Goal: Task Accomplishment & Management: Manage account settings

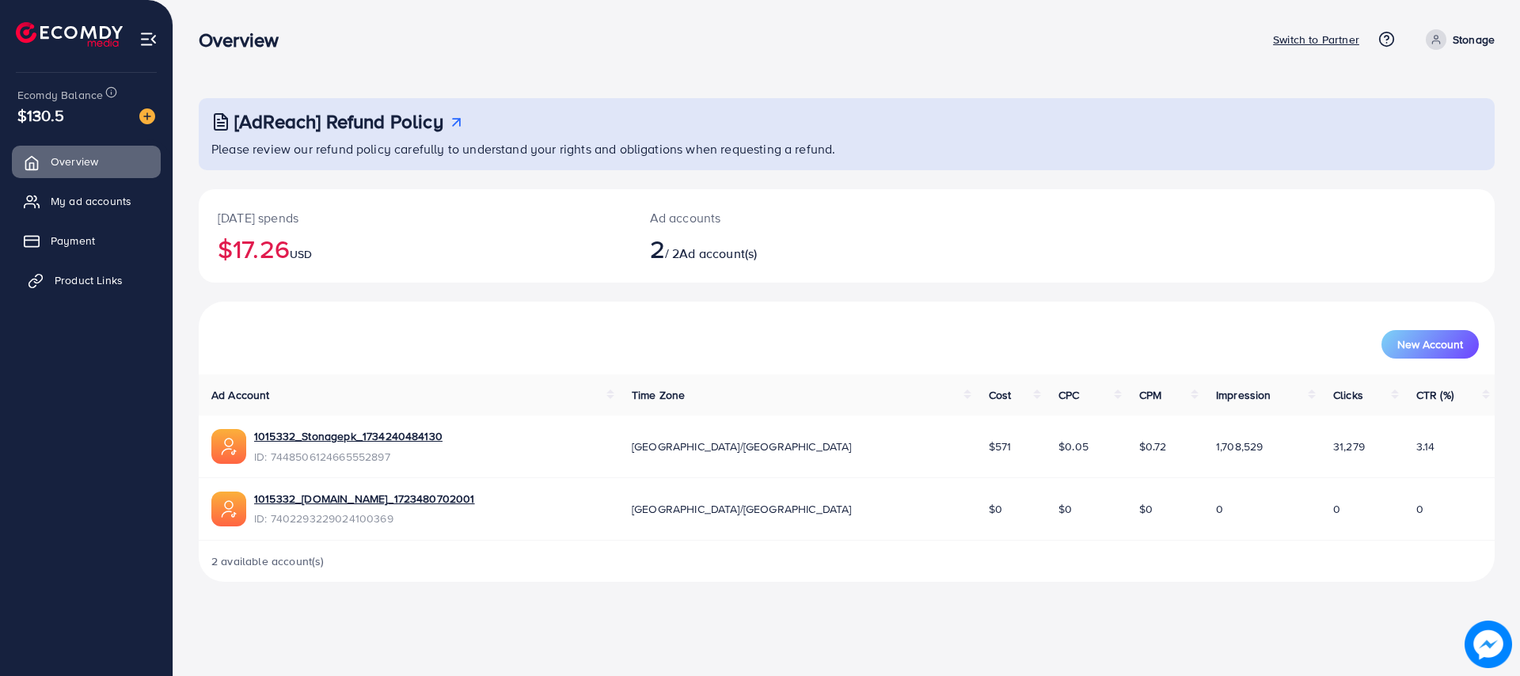
click at [67, 281] on span "Product Links" at bounding box center [89, 280] width 68 height 16
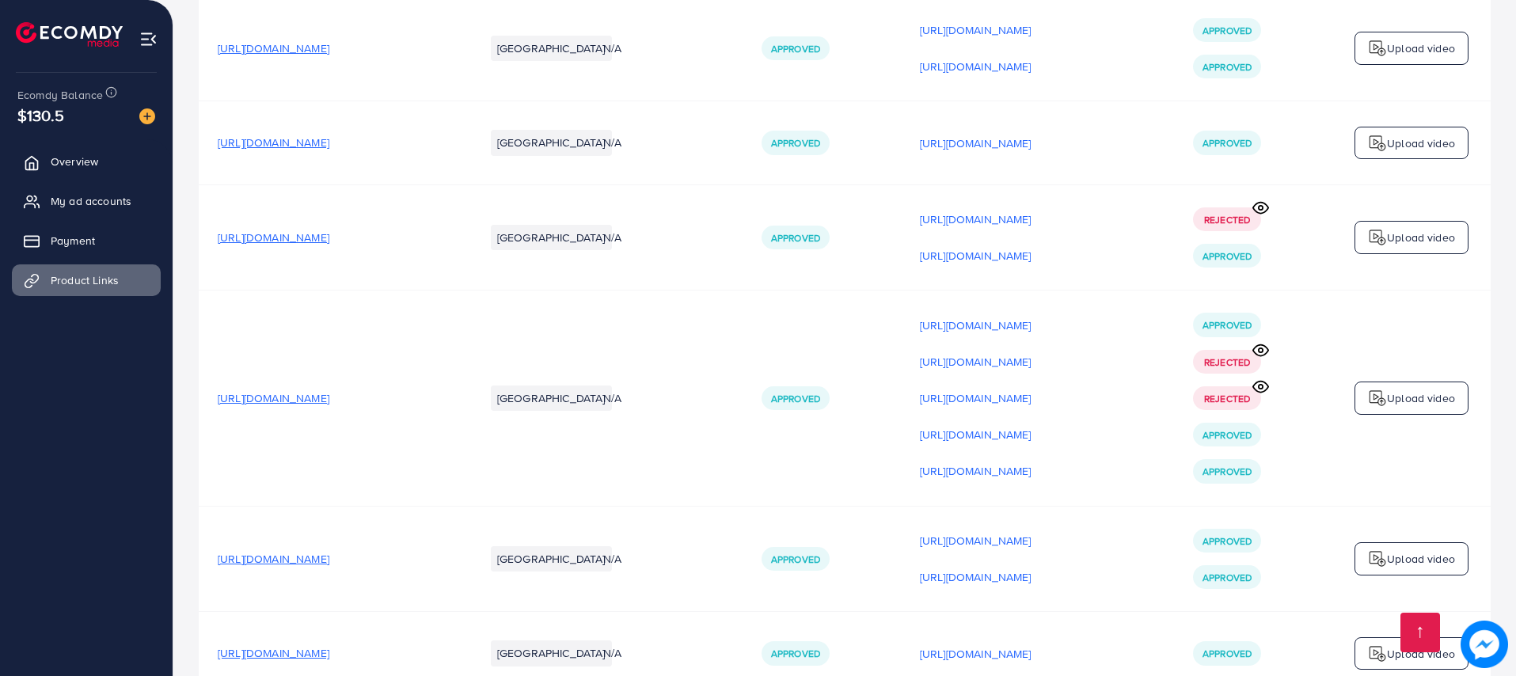
scroll to position [3165, 0]
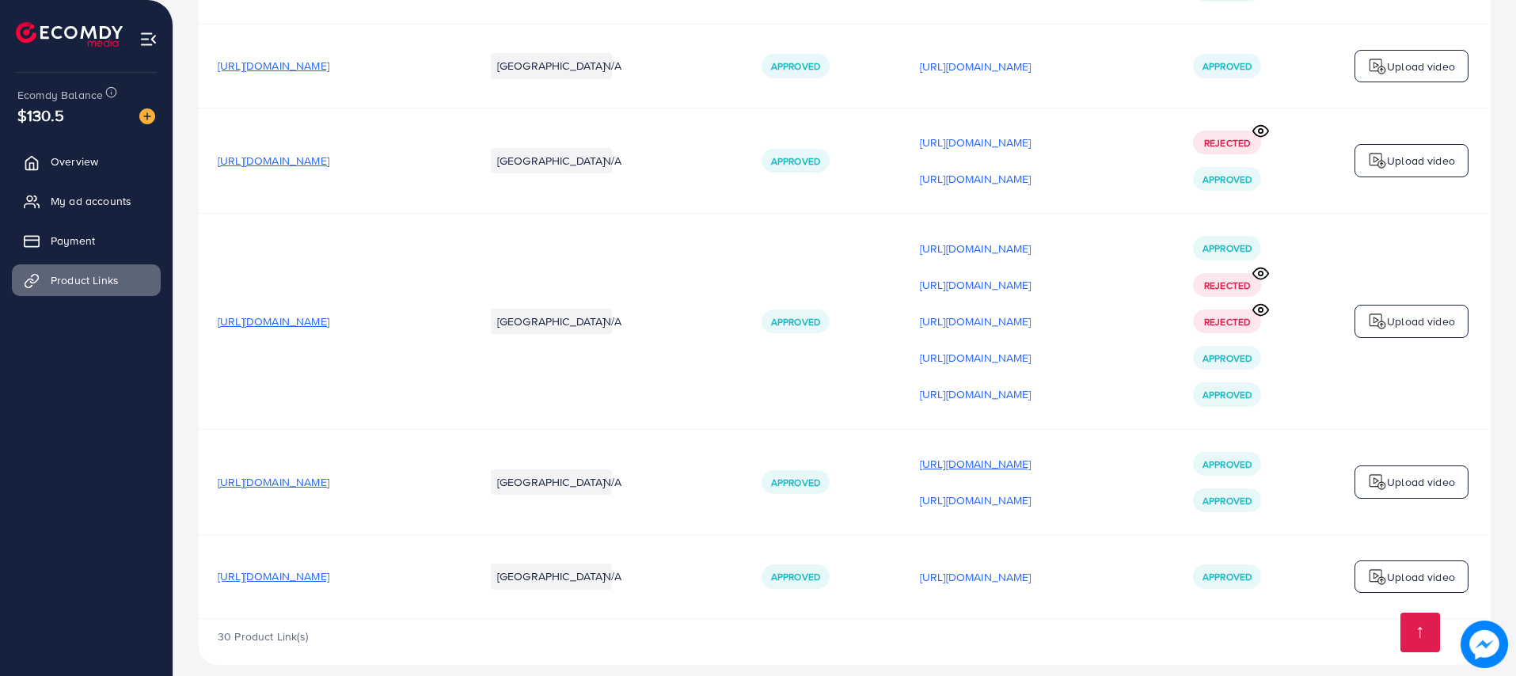
click at [993, 454] on p "[URL][DOMAIN_NAME]" at bounding box center [976, 463] width 112 height 19
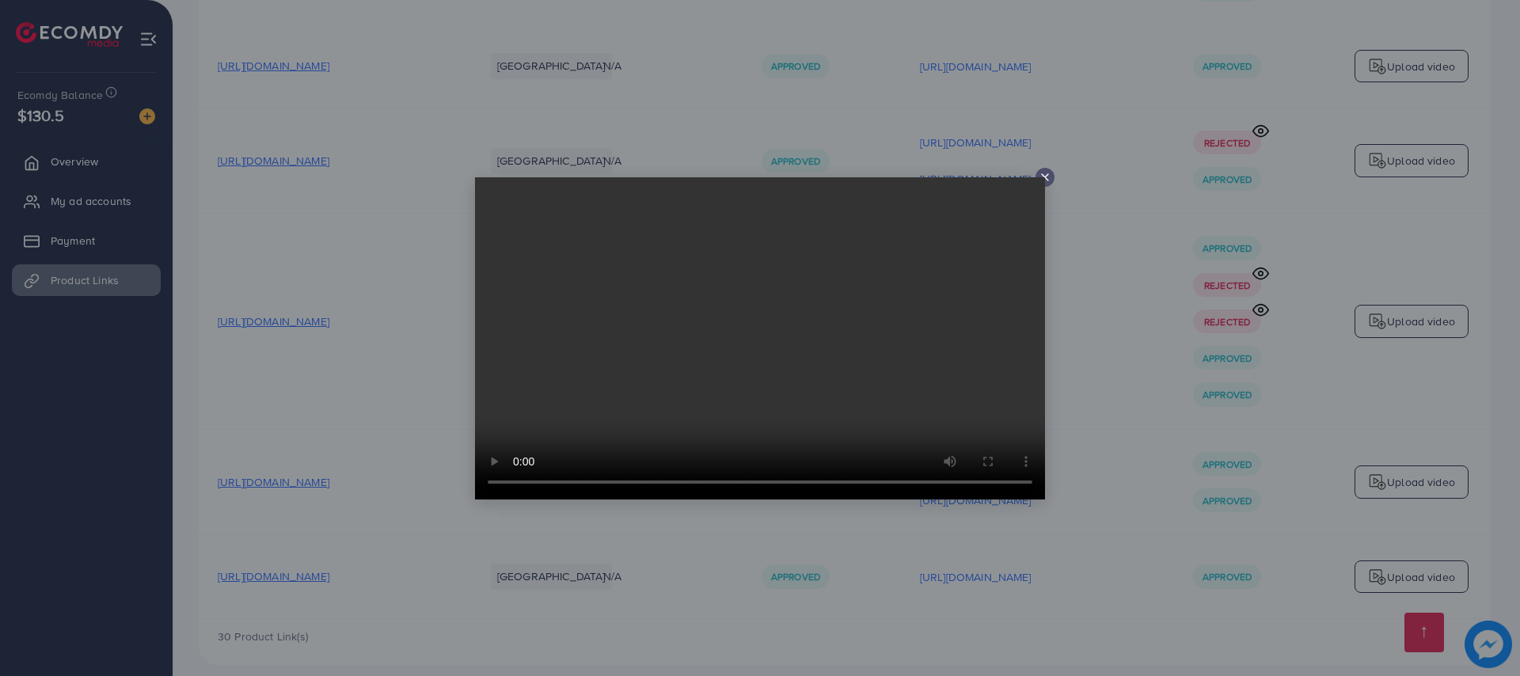
click at [1040, 181] on video at bounding box center [760, 338] width 570 height 322
click at [1044, 176] on line at bounding box center [1045, 177] width 6 height 6
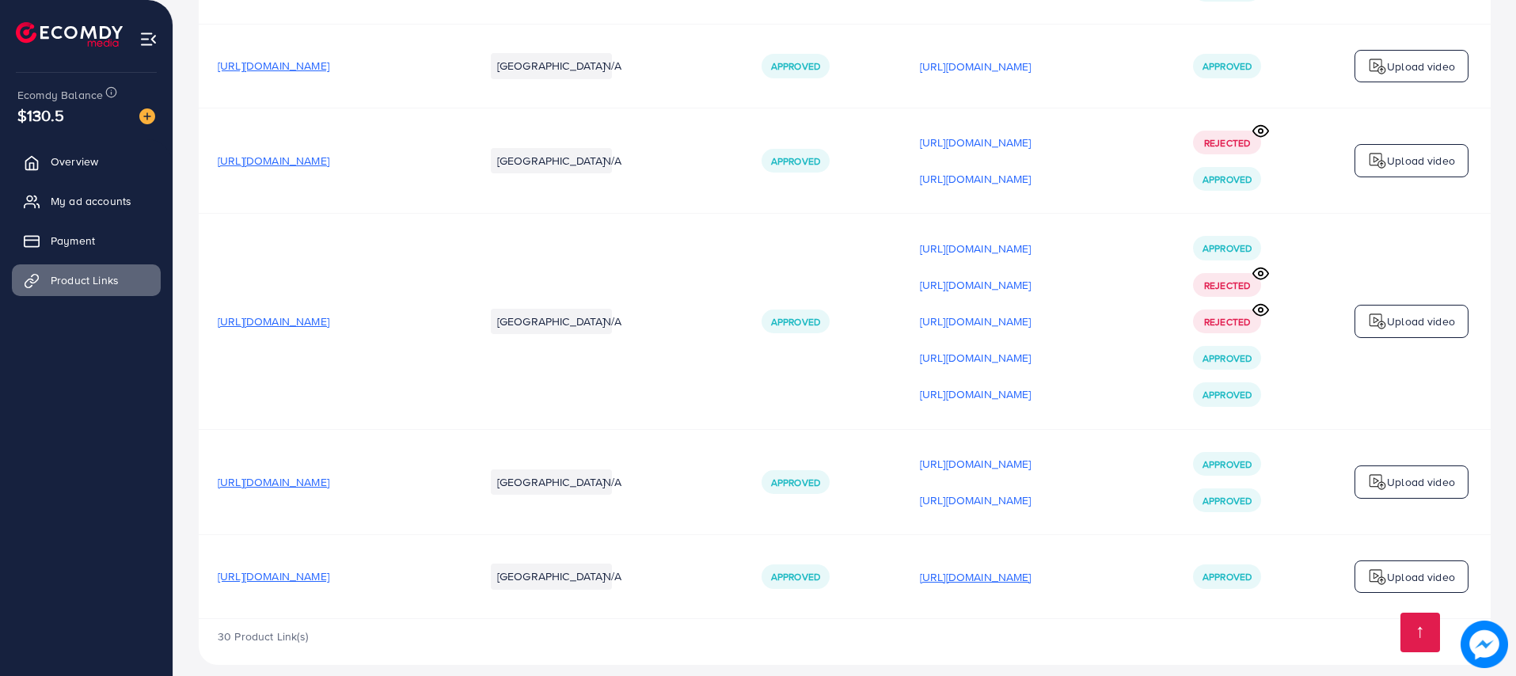
click at [953, 568] on p "[URL][DOMAIN_NAME]" at bounding box center [976, 577] width 112 height 19
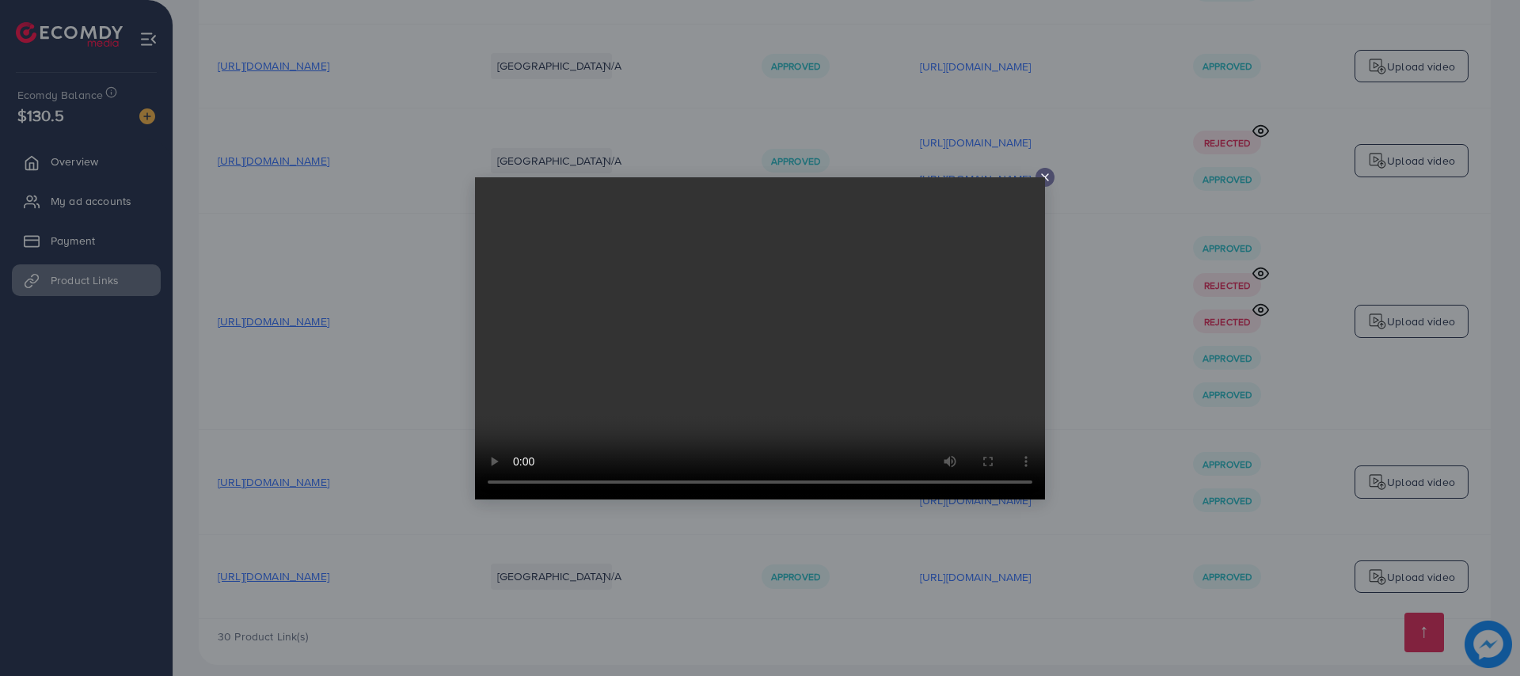
click at [1043, 176] on icon at bounding box center [1045, 177] width 13 height 13
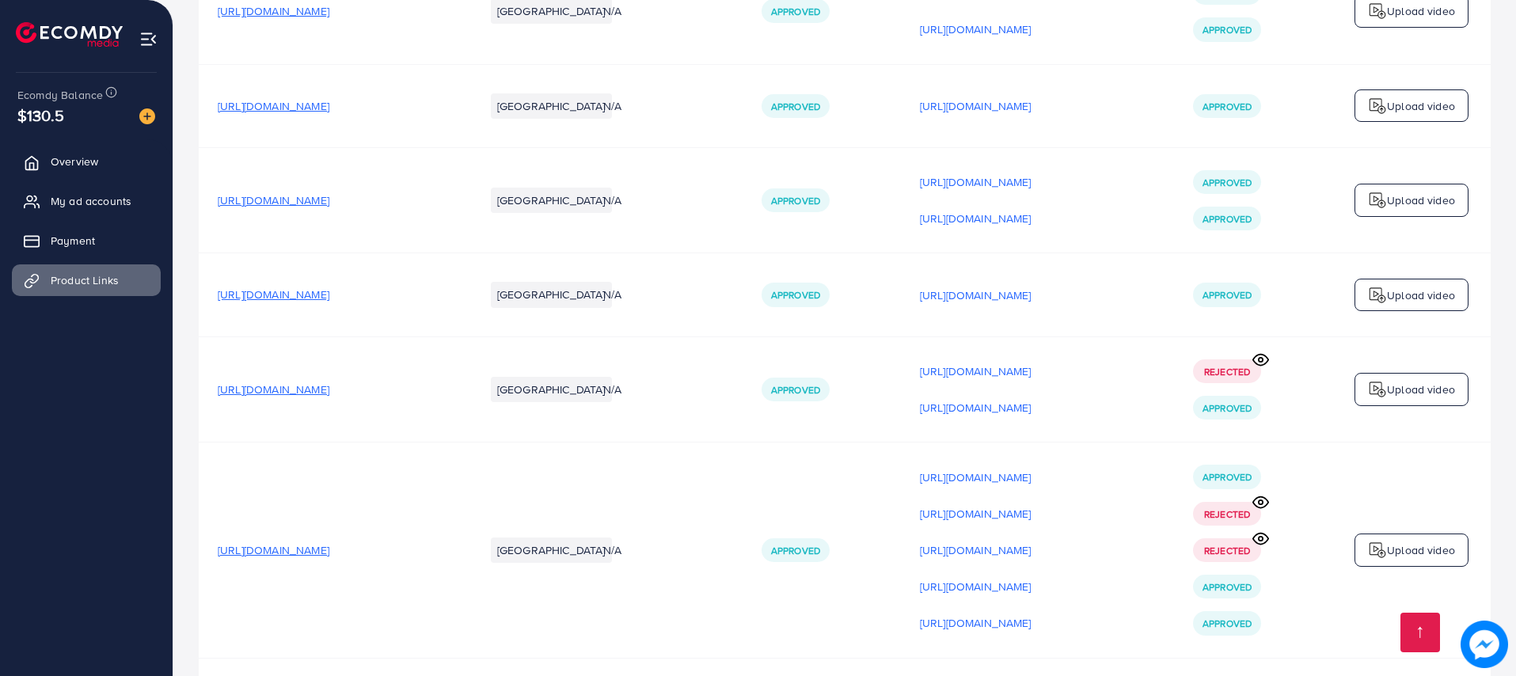
scroll to position [2931, 0]
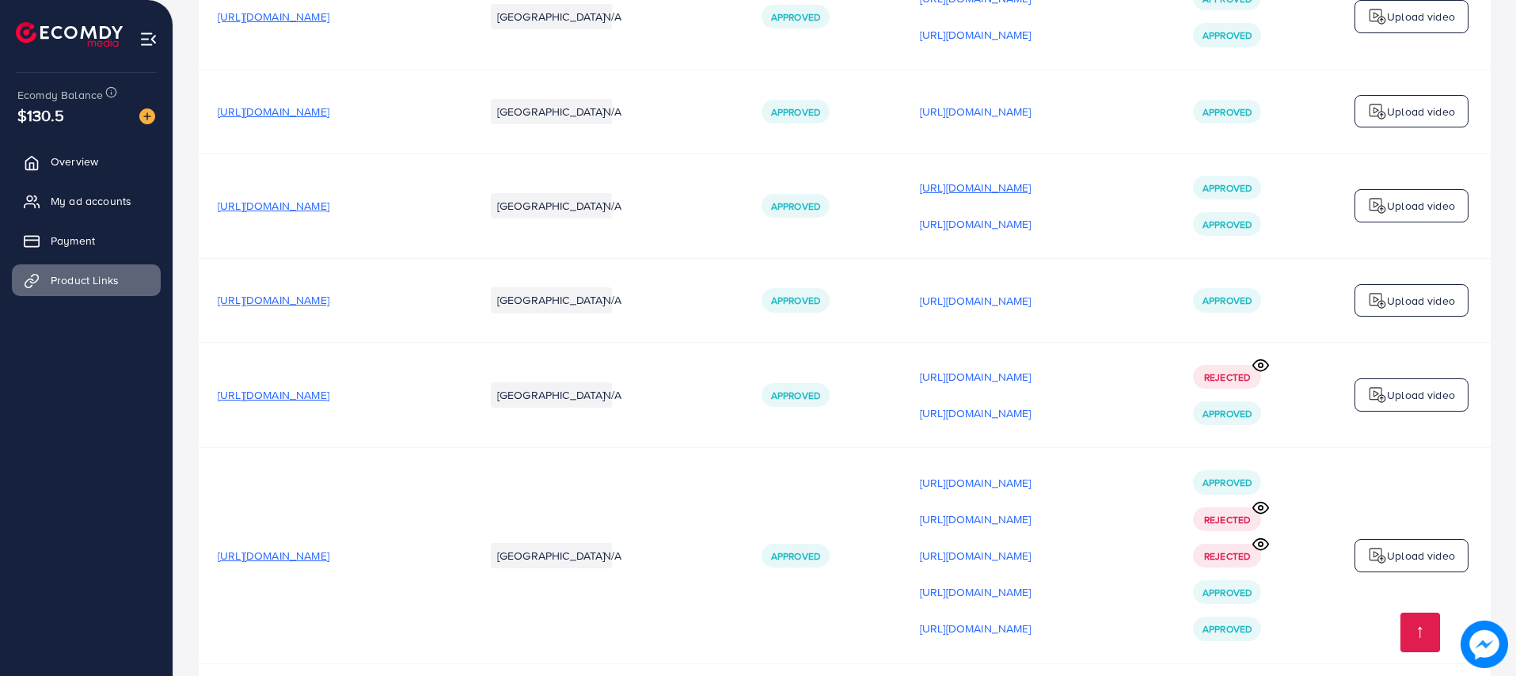
click at [1032, 178] on p "[URL][DOMAIN_NAME]" at bounding box center [976, 187] width 112 height 19
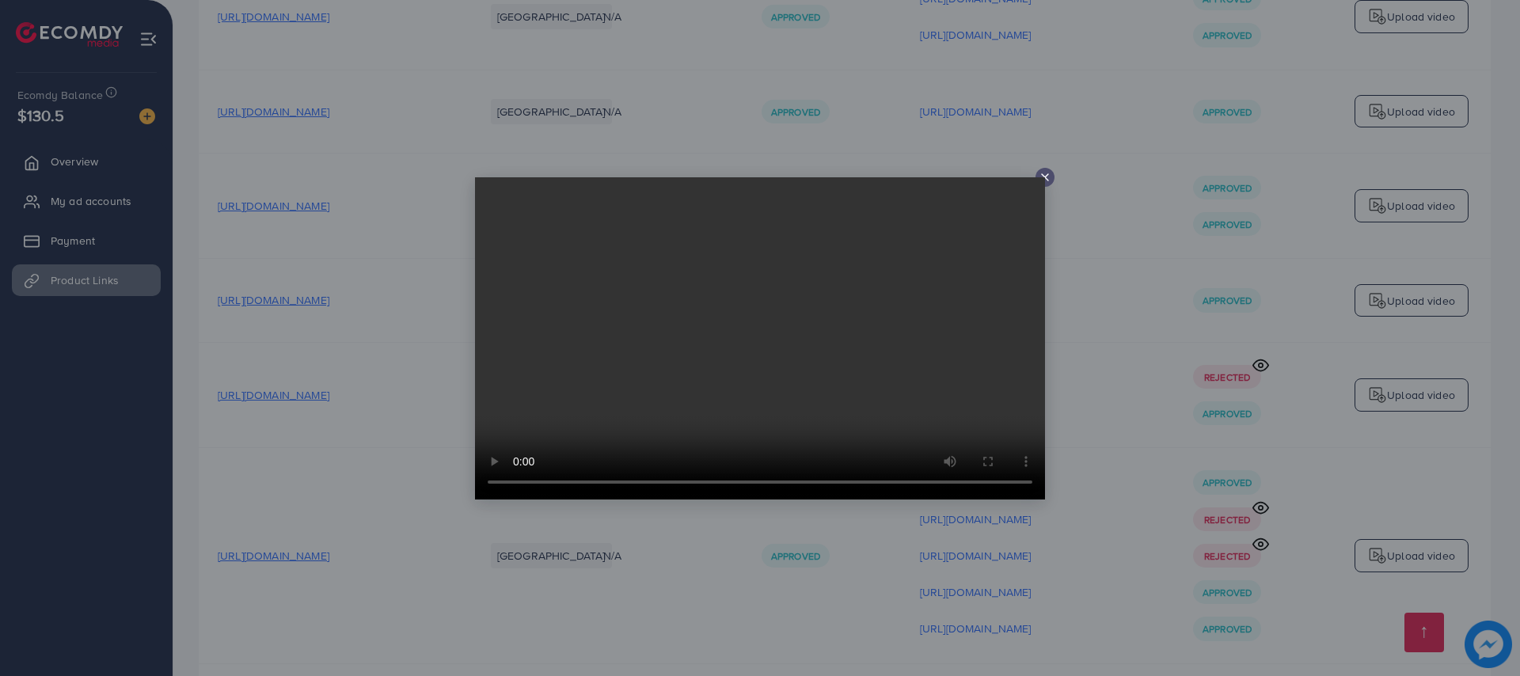
click at [1040, 178] on video at bounding box center [760, 338] width 570 height 322
click at [1045, 177] on icon at bounding box center [1045, 177] width 13 height 13
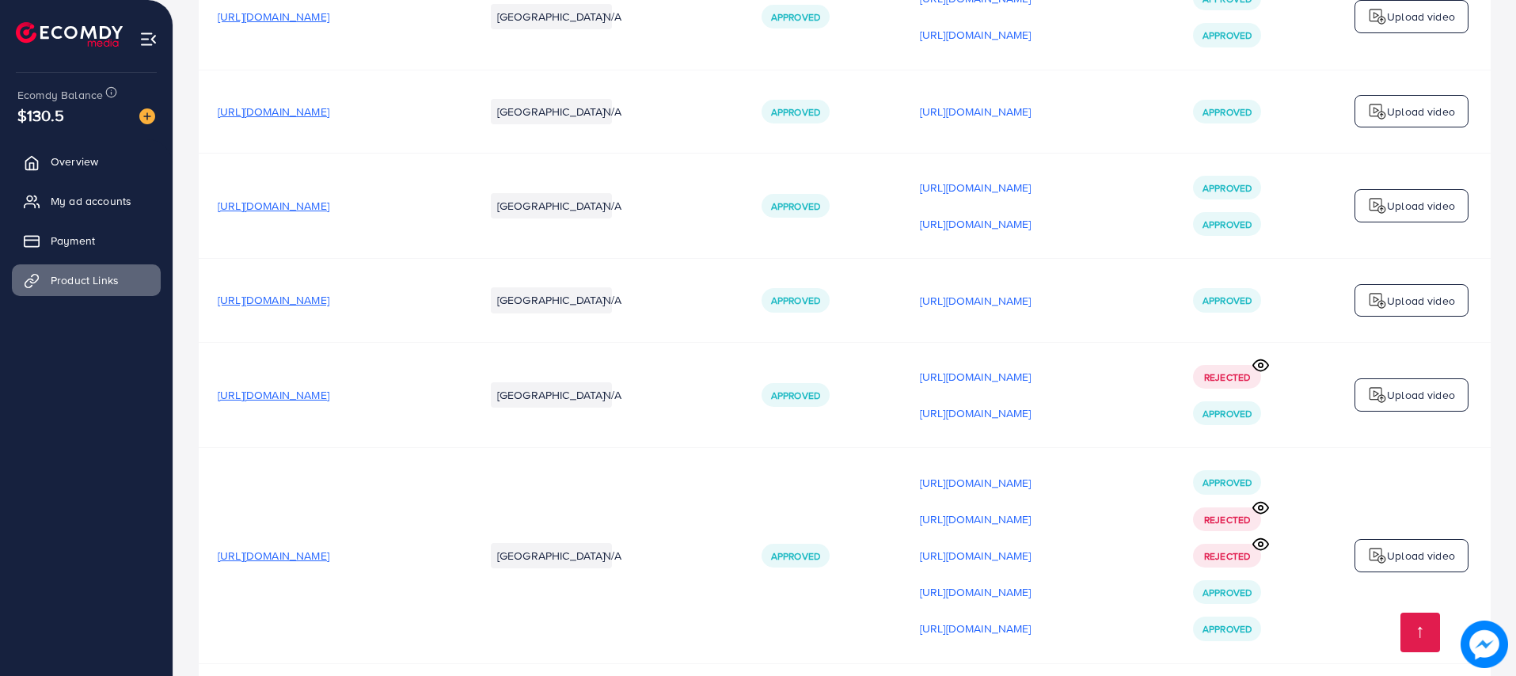
click at [329, 198] on span "[URL][DOMAIN_NAME]" at bounding box center [274, 206] width 112 height 16
click at [90, 233] on span "Payment" at bounding box center [77, 241] width 44 height 16
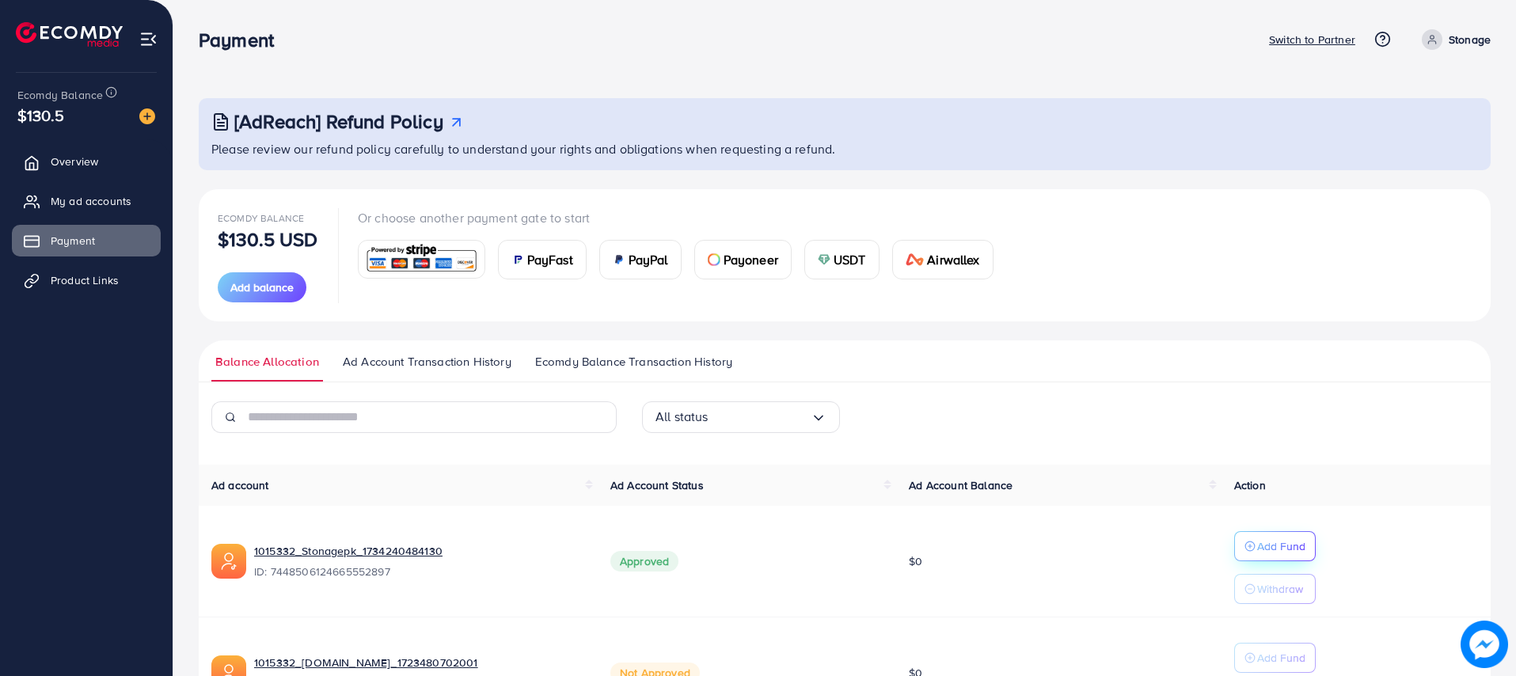
click at [1258, 546] on p "Add Fund" at bounding box center [1281, 546] width 48 height 19
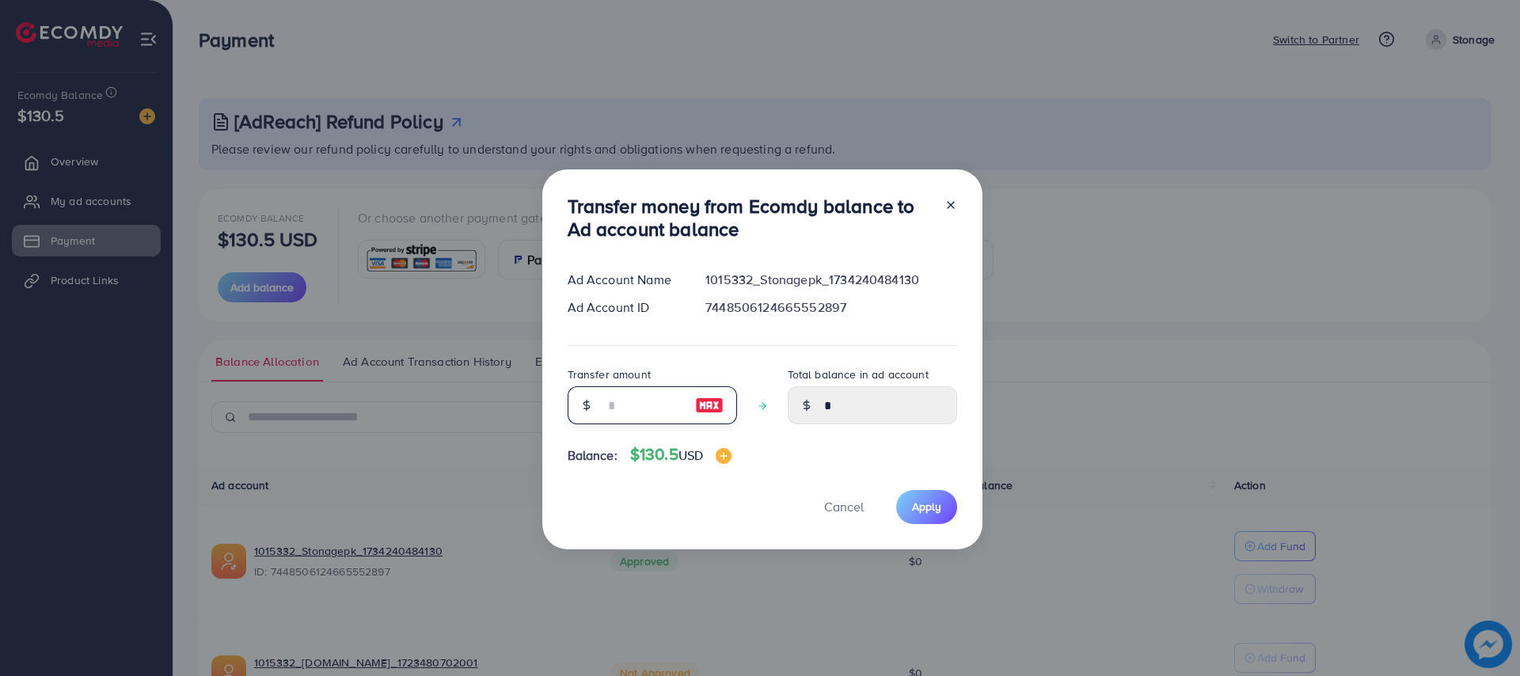
click at [647, 405] on input "number" at bounding box center [643, 405] width 79 height 38
type input "*"
type input "****"
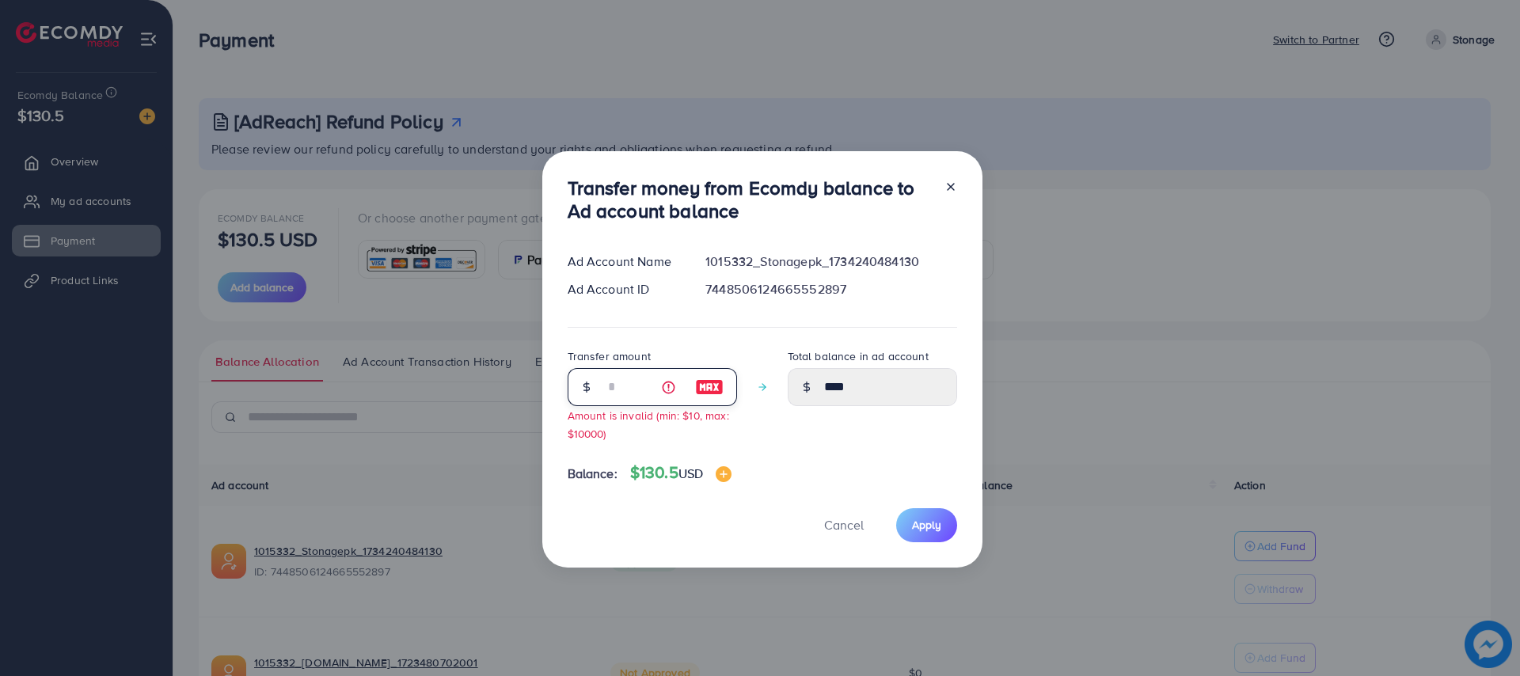
type input "**"
type input "*****"
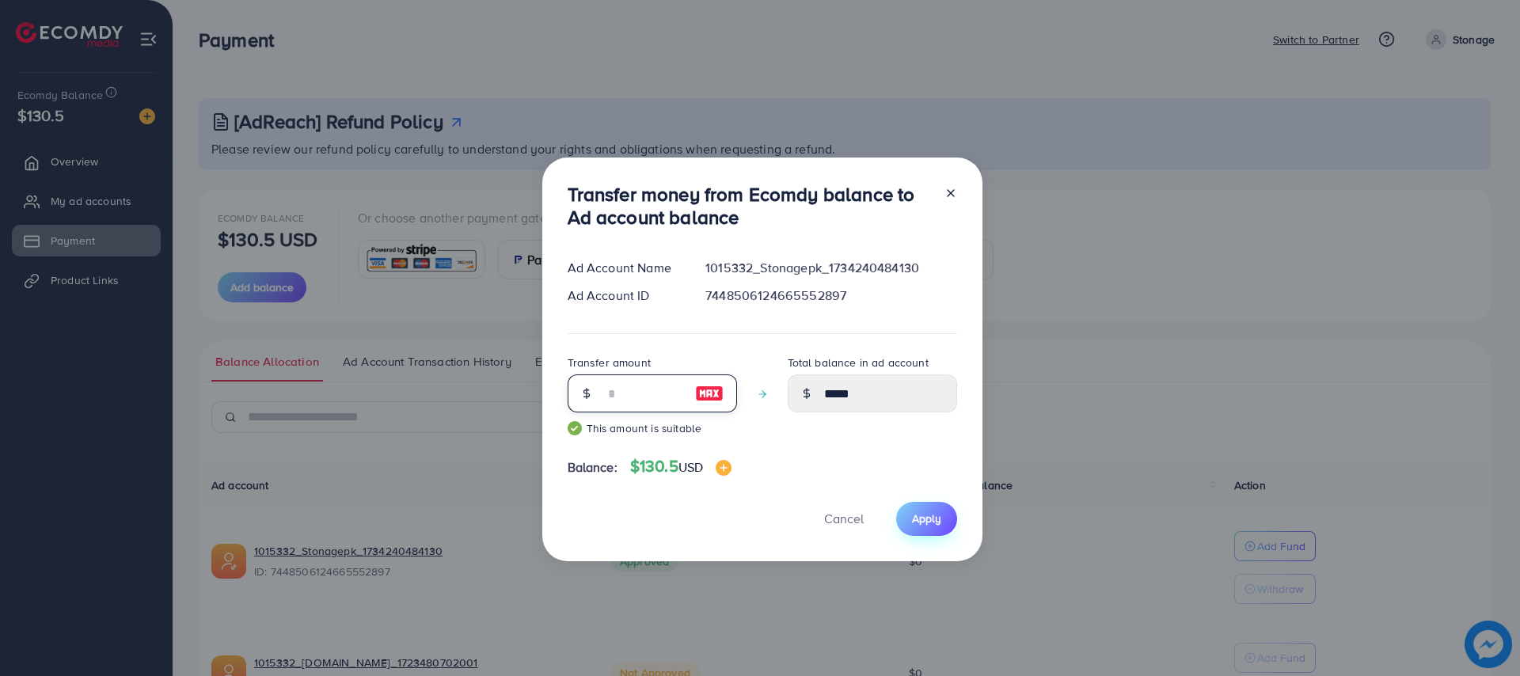
type input "**"
click at [927, 523] on span "Apply" at bounding box center [926, 519] width 29 height 16
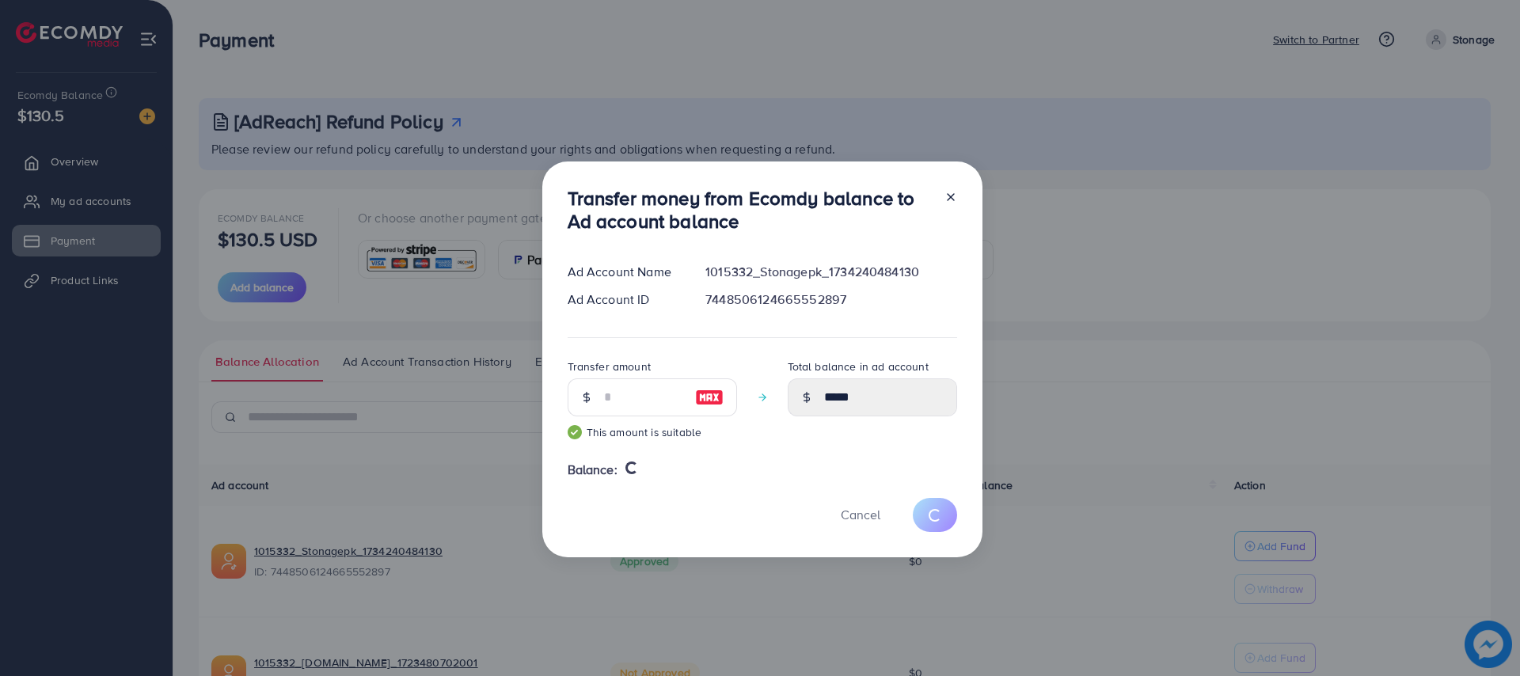
type input "*"
